Goal: Book appointment/travel/reservation

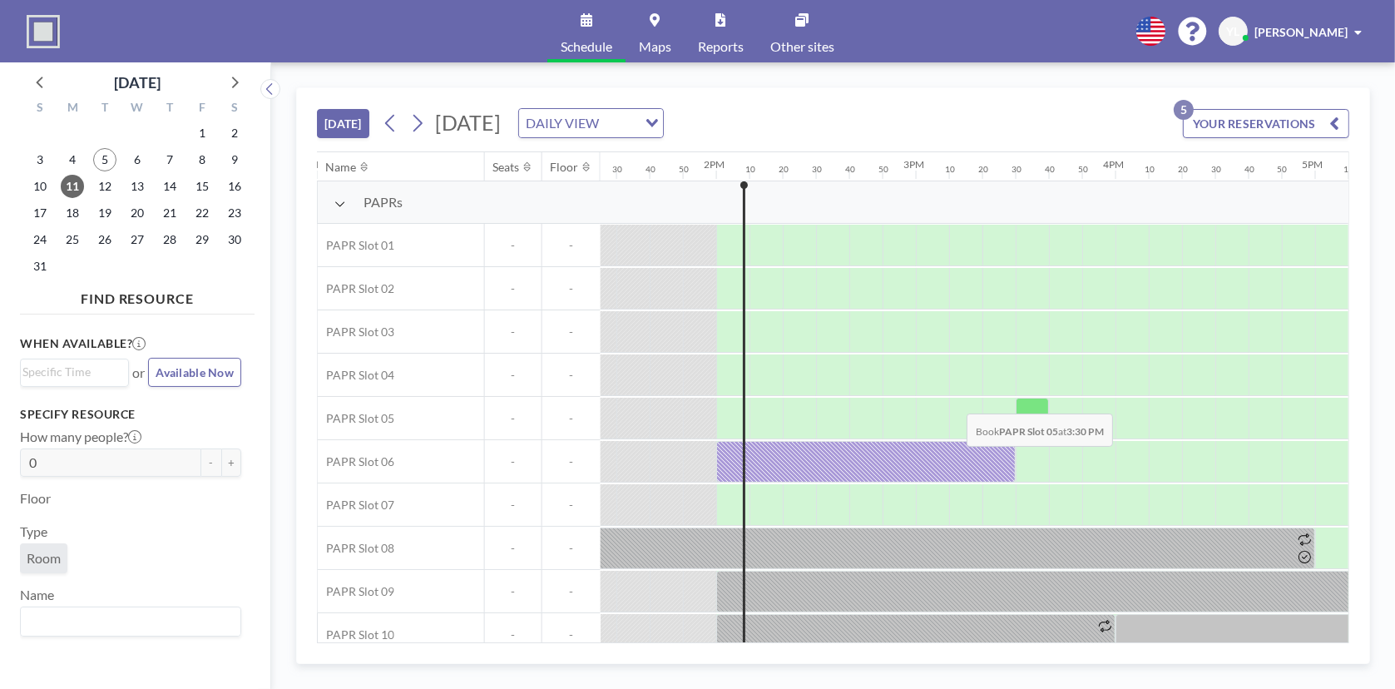
scroll to position [0, 2679]
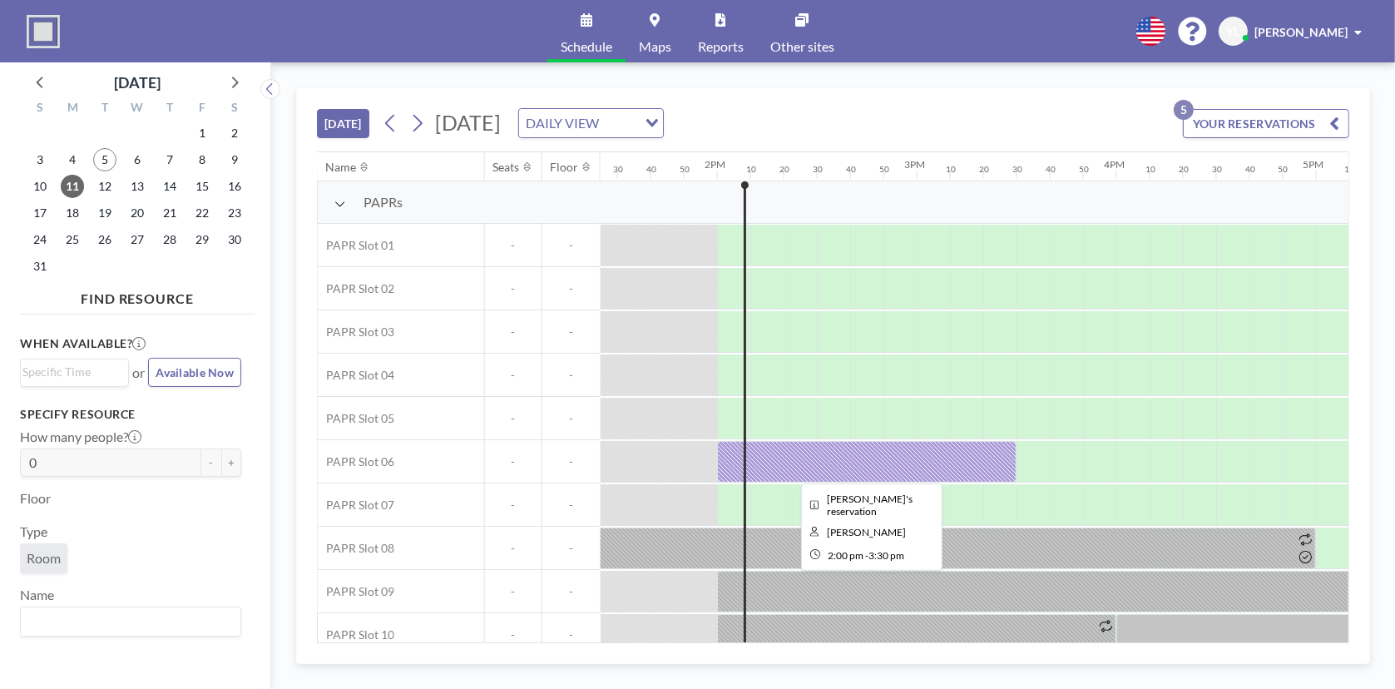
click at [871, 452] on div at bounding box center [866, 462] width 299 height 42
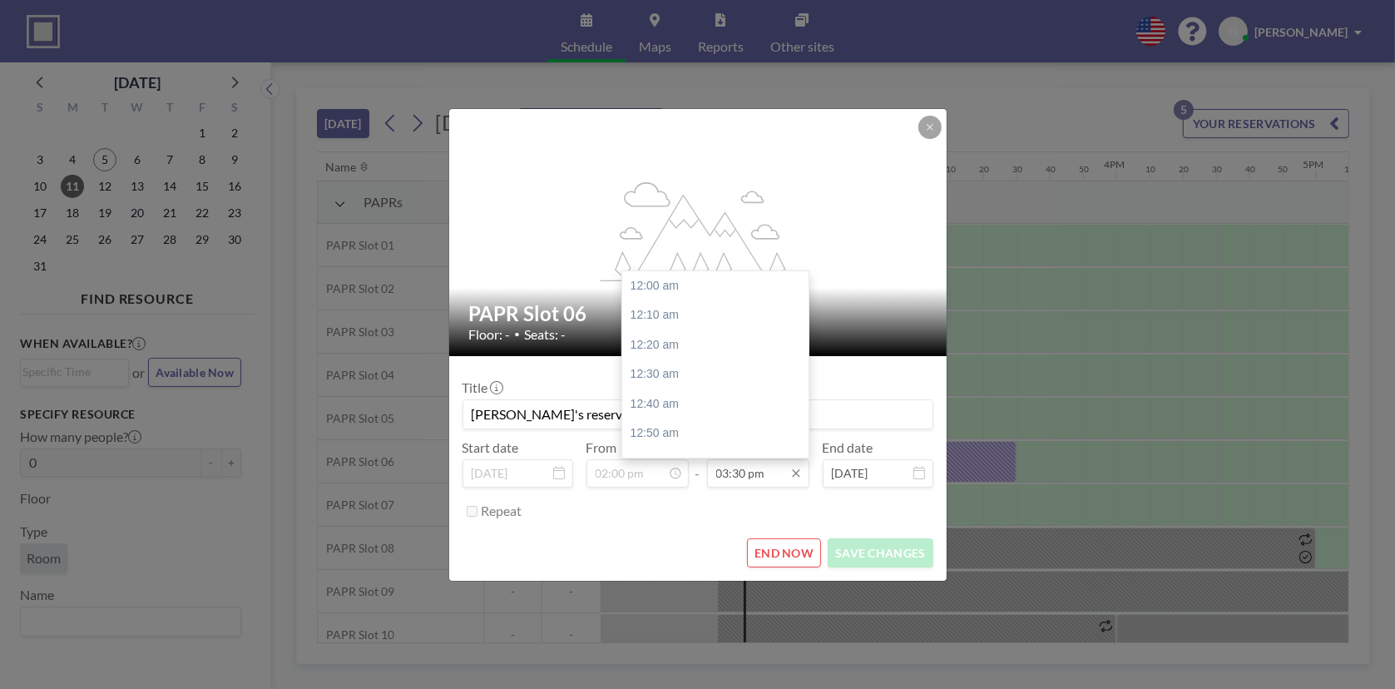
scroll to position [2751, 0]
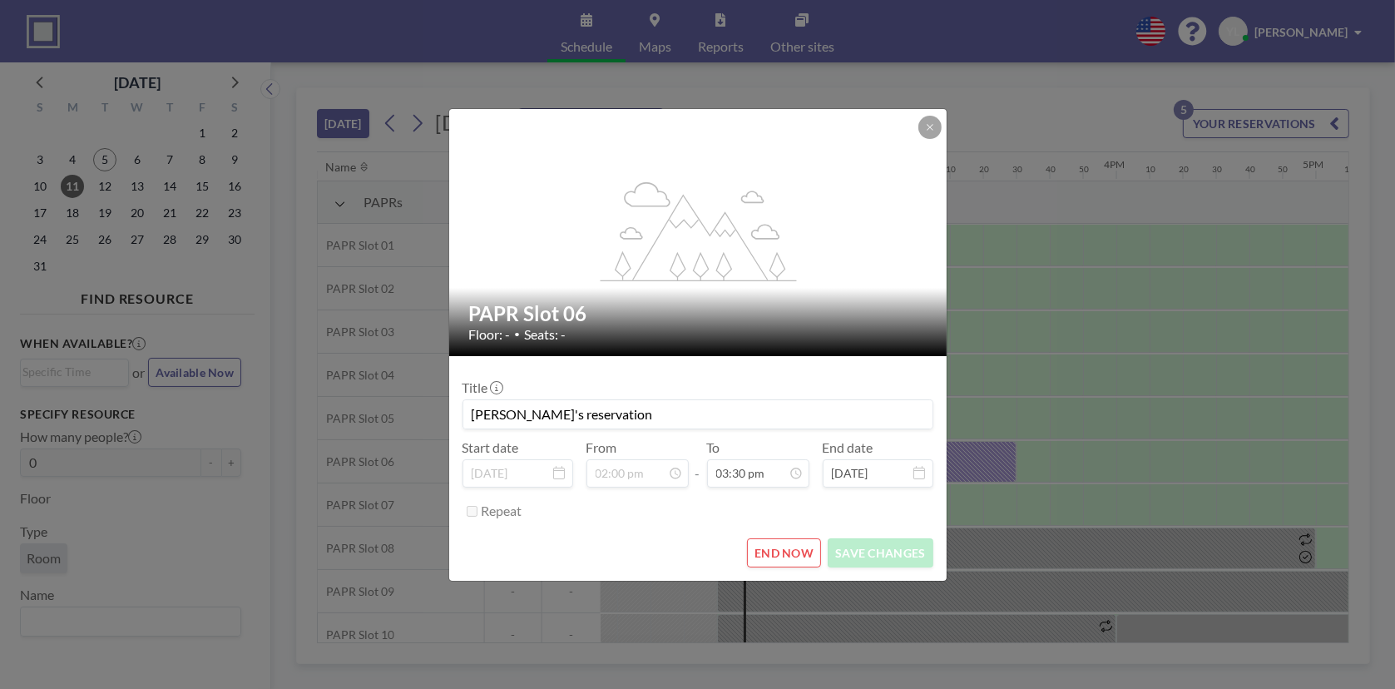
click at [804, 548] on button "END NOW" at bounding box center [784, 552] width 74 height 29
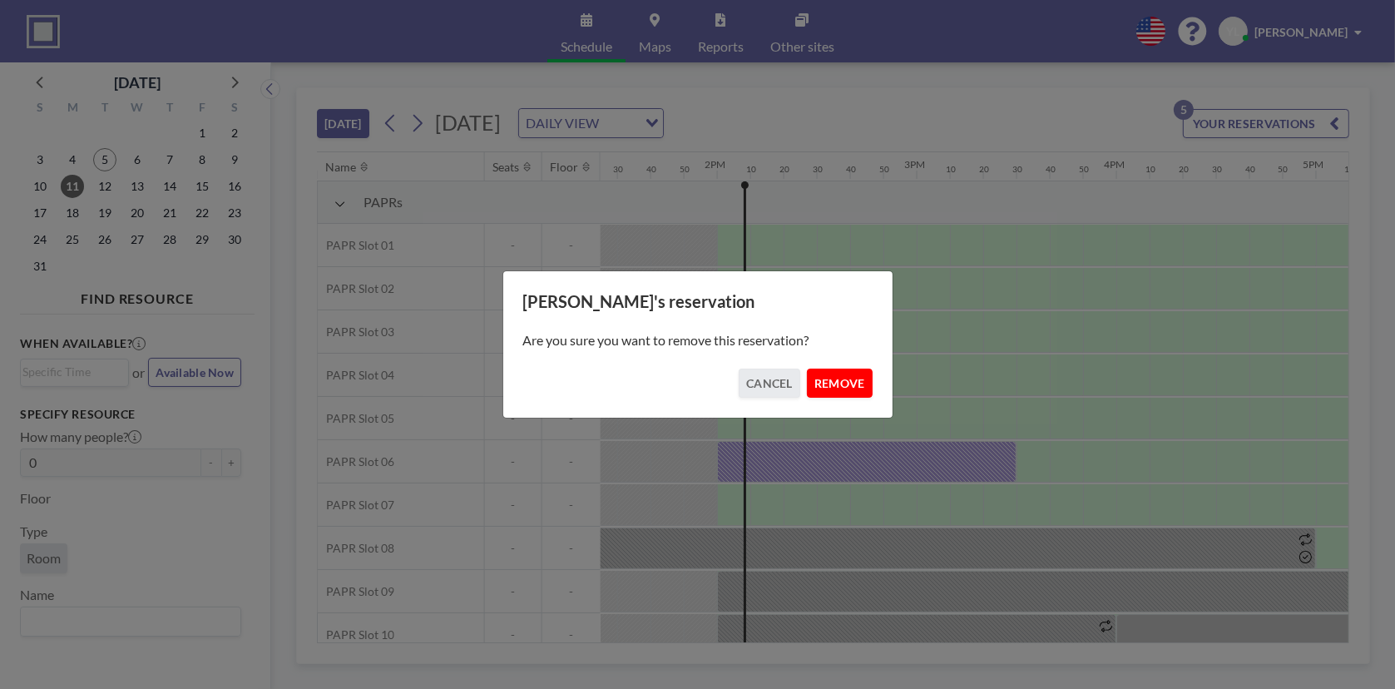
click at [839, 383] on button "REMOVE" at bounding box center [840, 383] width 66 height 29
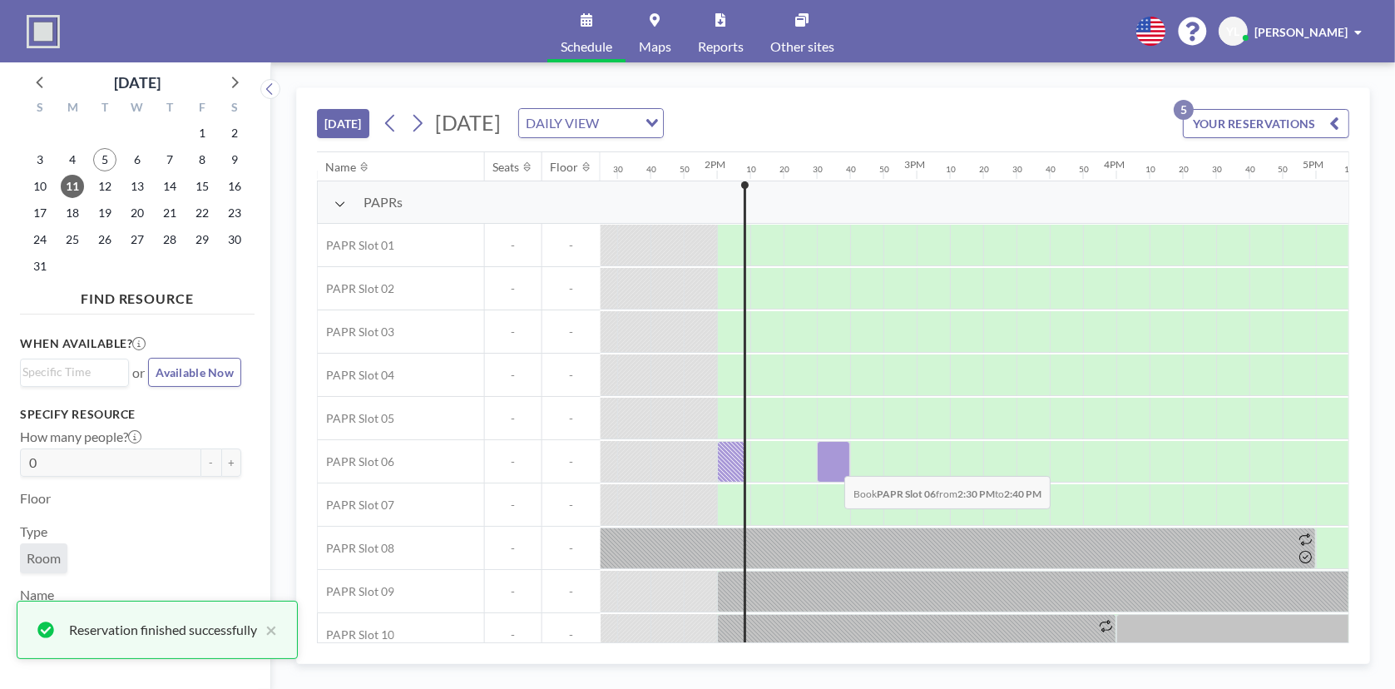
click at [831, 463] on div at bounding box center [833, 462] width 33 height 42
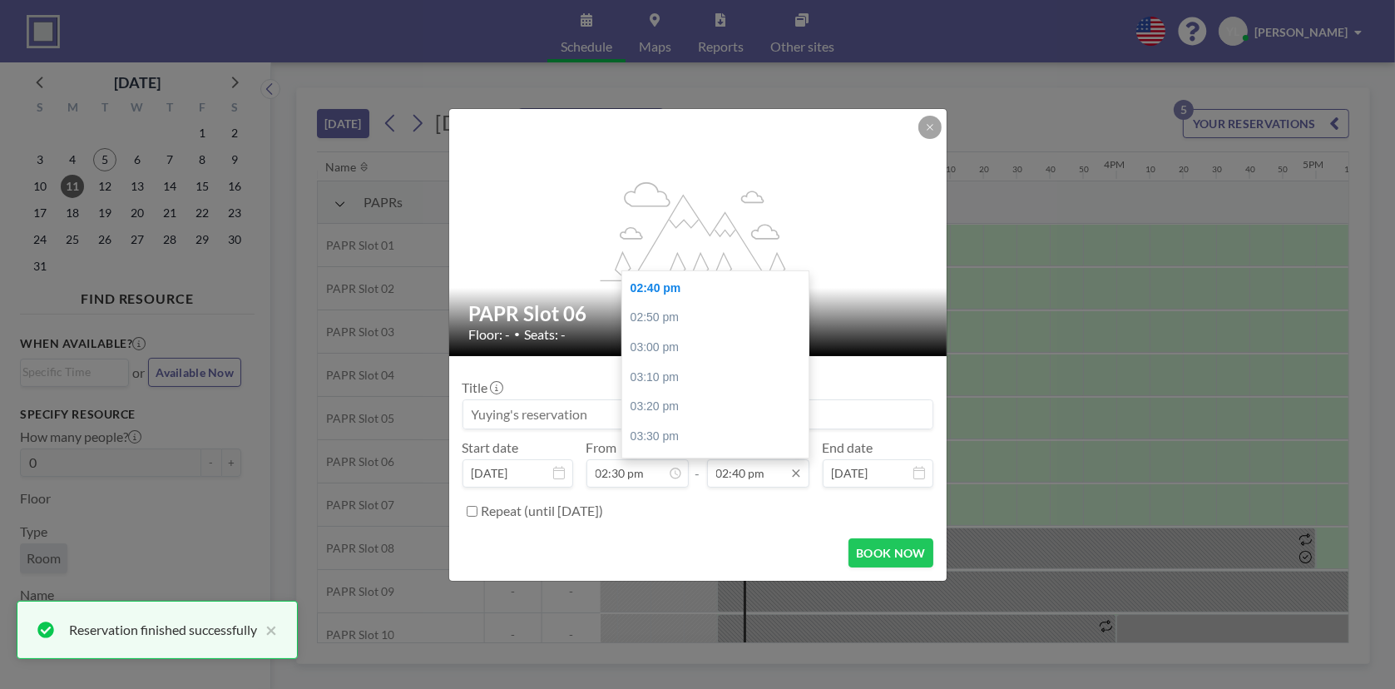
click at [738, 482] on input "02:40 pm" at bounding box center [758, 473] width 102 height 28
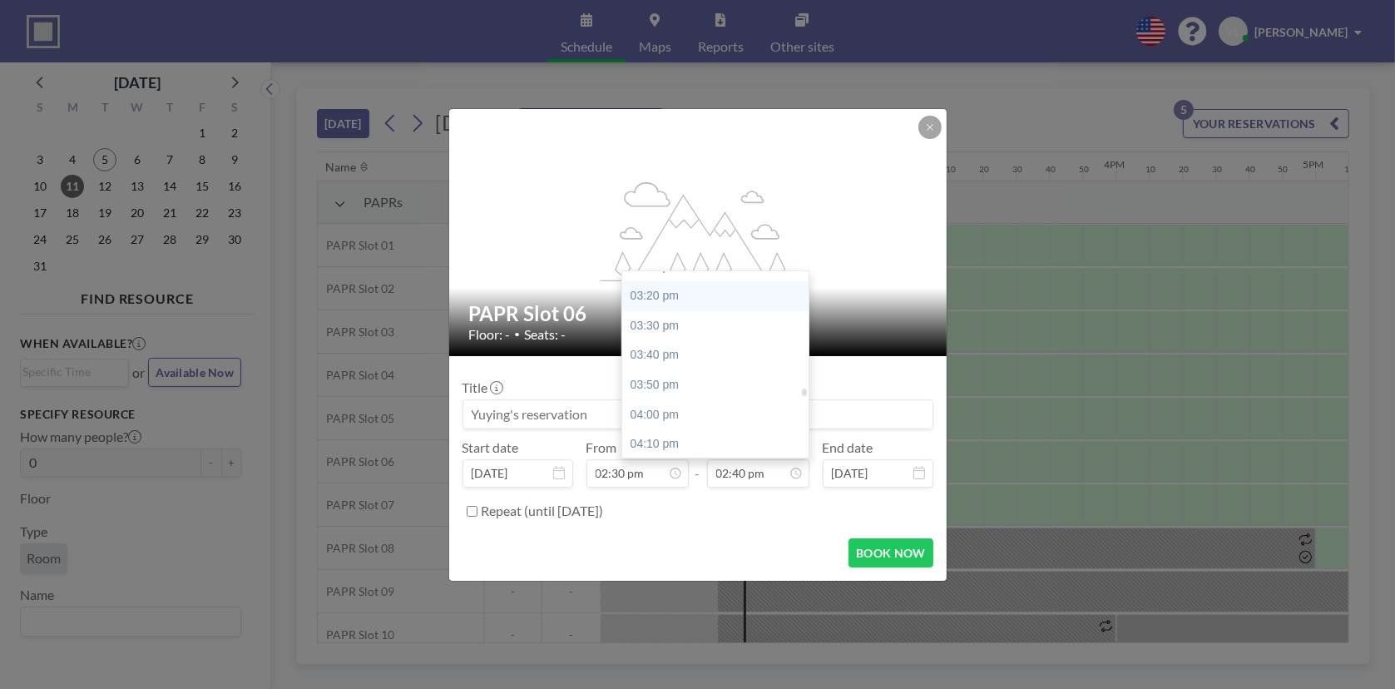
scroll to position [2686, 0]
click at [702, 348] on div "03:30 pm" at bounding box center [719, 354] width 195 height 30
type input "03:30 pm"
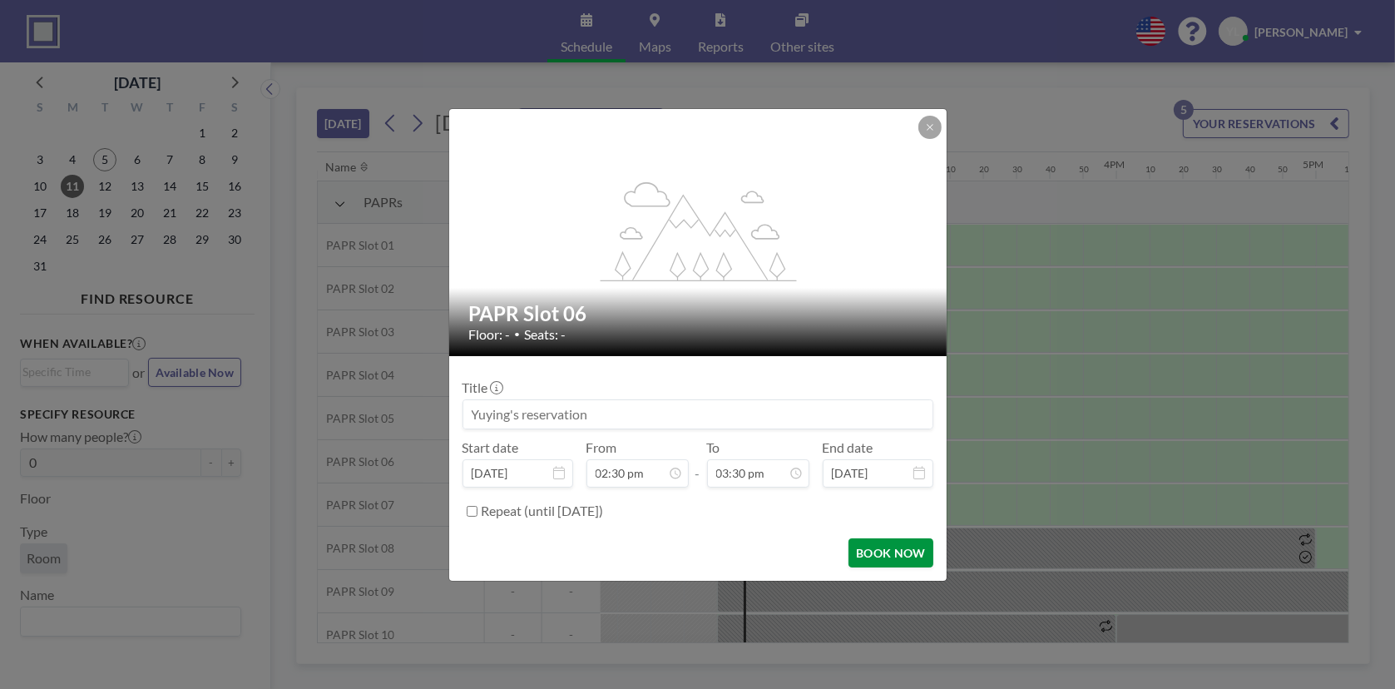
click at [898, 556] on button "BOOK NOW" at bounding box center [890, 552] width 84 height 29
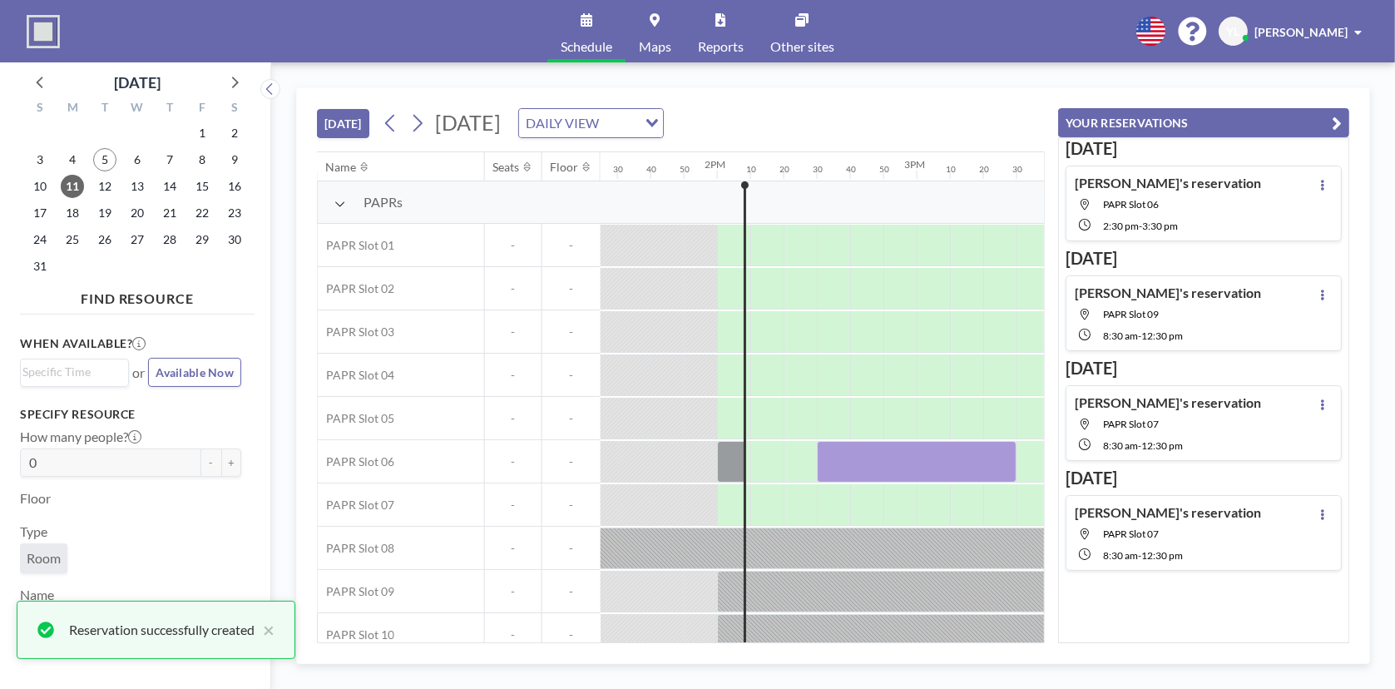
click at [1340, 121] on icon "button" at bounding box center [1337, 123] width 10 height 20
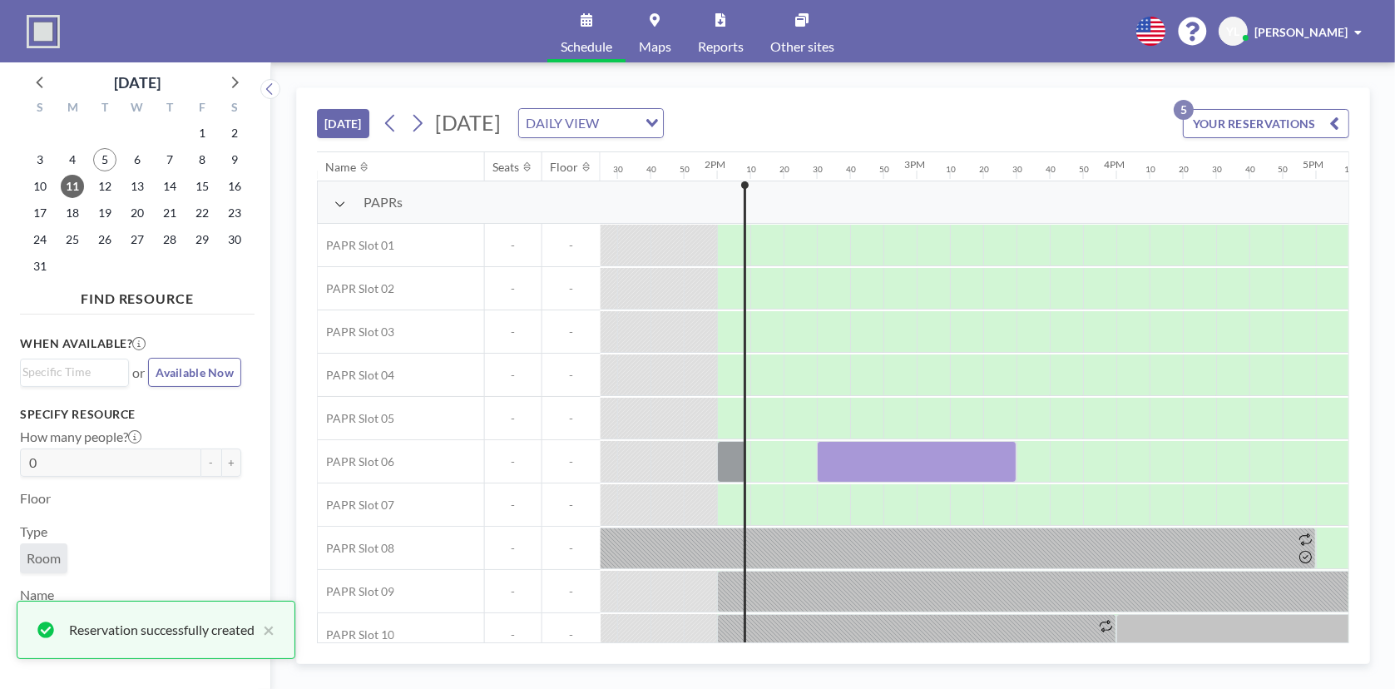
click at [962, 123] on div "[DATE] [DATE] DAILY VIEW Loading... YOUR RESERVATIONS 5" at bounding box center [833, 119] width 1032 height 63
